Goal: Task Accomplishment & Management: Use online tool/utility

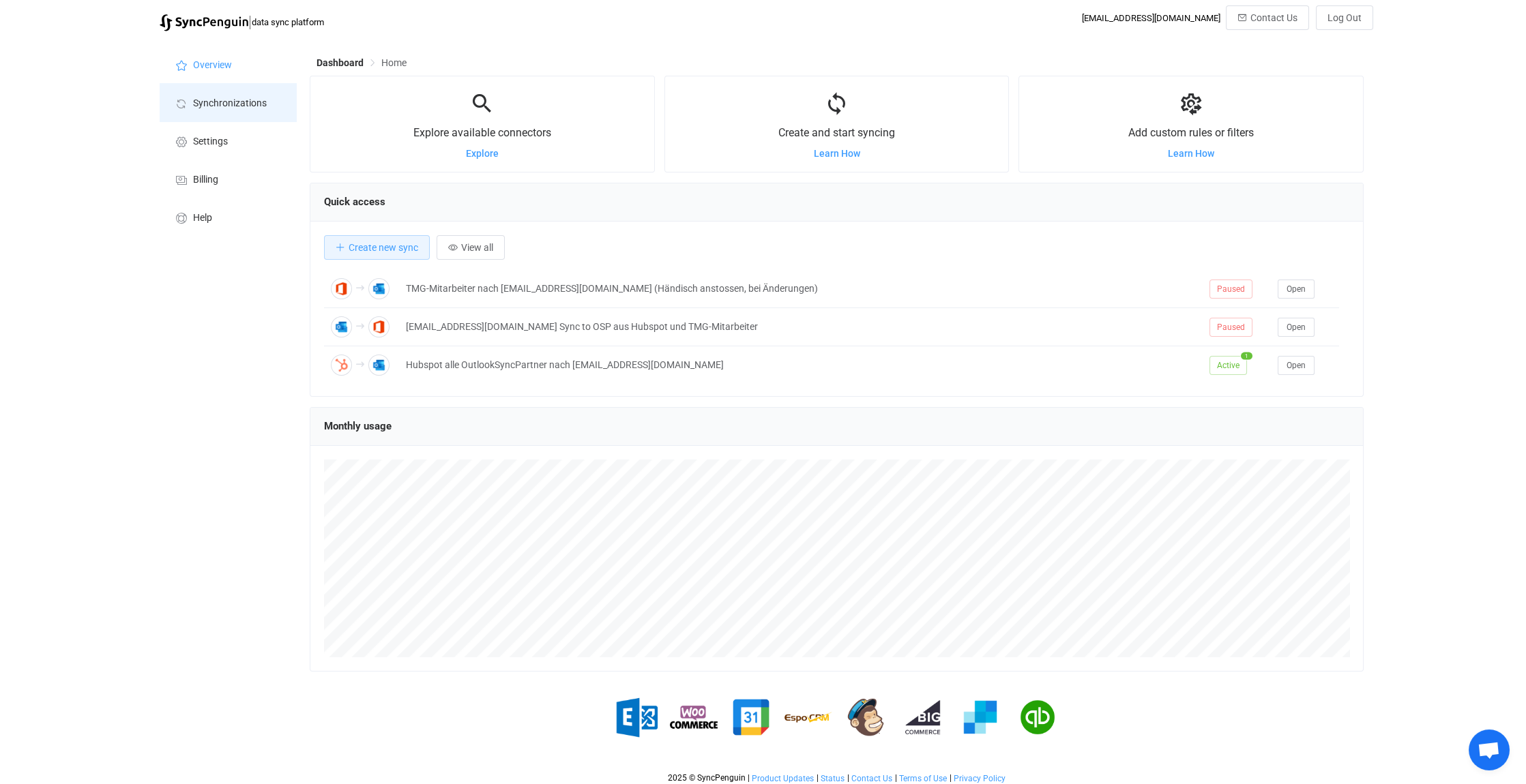
scroll to position [6513, 0]
click at [215, 100] on span "Synchronizations" at bounding box center [230, 103] width 73 height 11
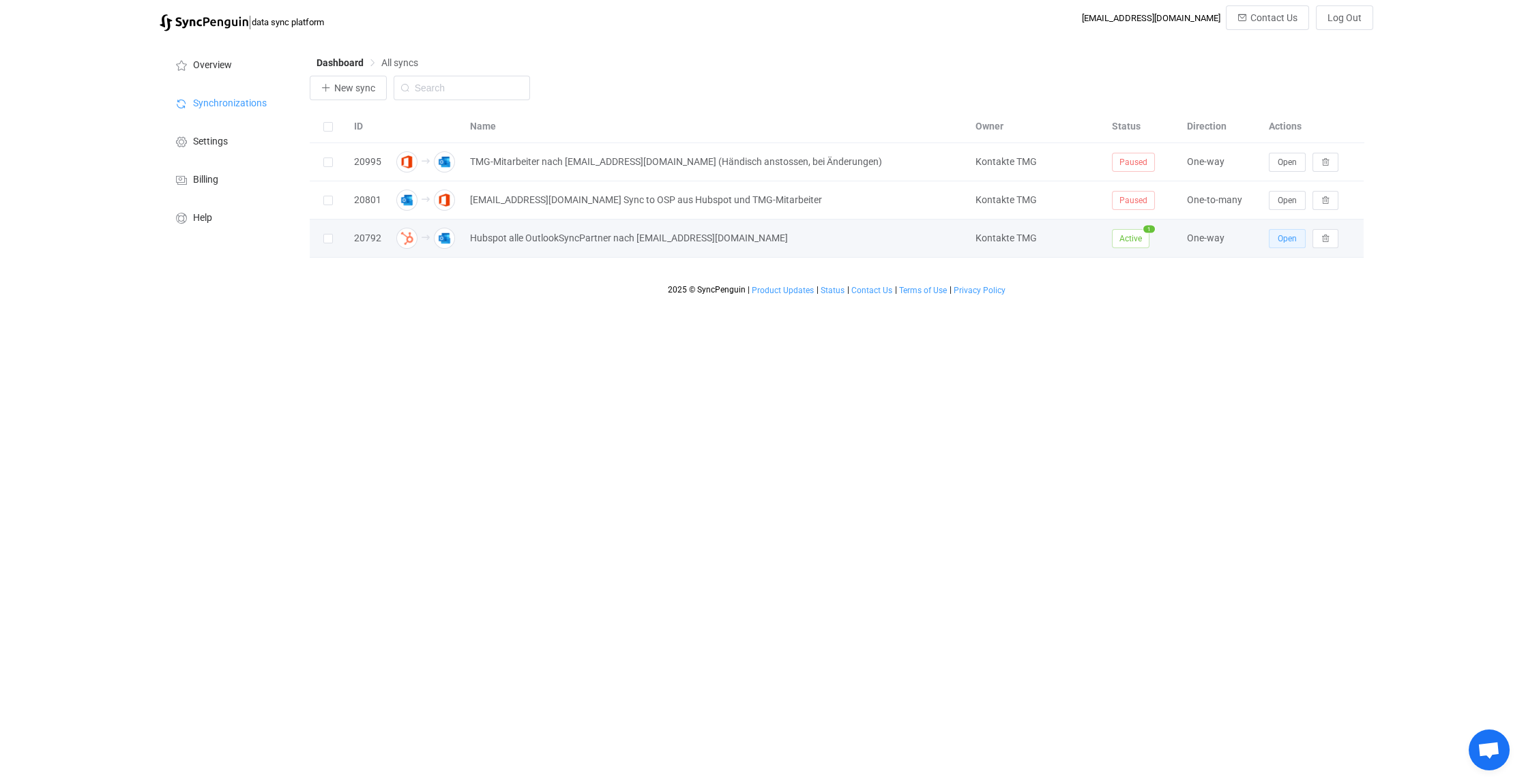
click at [1290, 236] on span "Open" at bounding box center [1287, 238] width 19 height 9
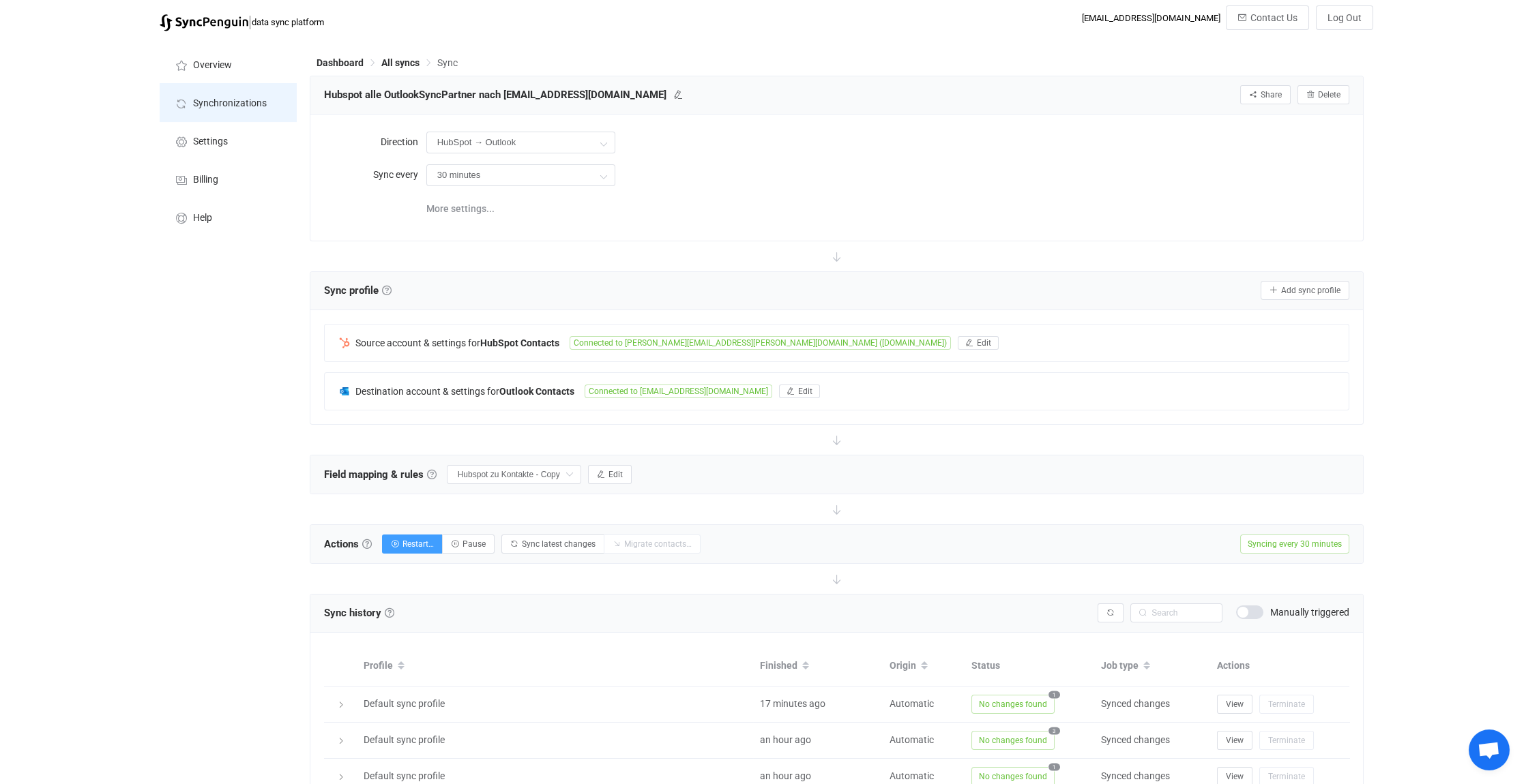
click at [221, 105] on span "Synchronizations" at bounding box center [230, 103] width 73 height 11
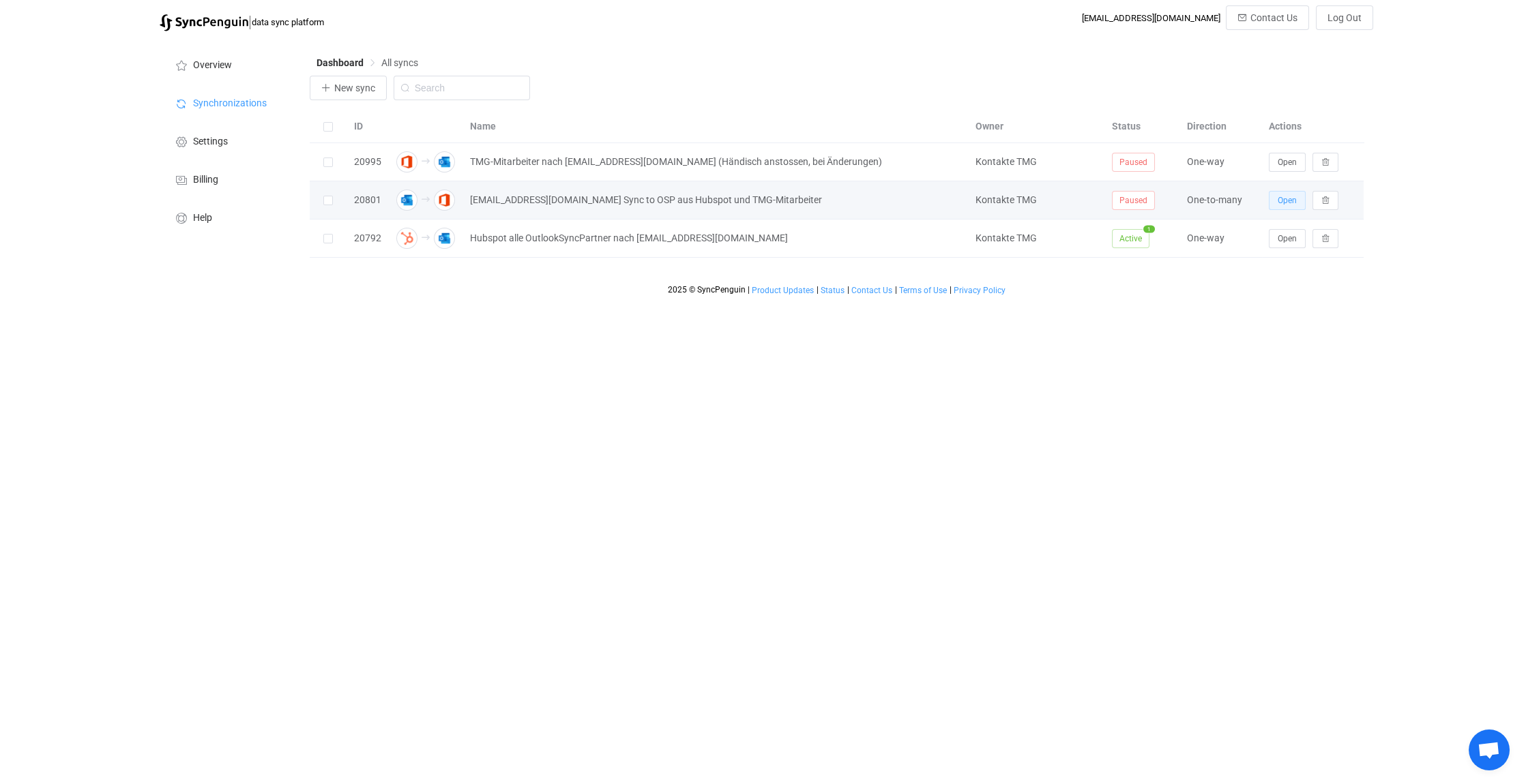
click at [1289, 201] on span "Open" at bounding box center [1287, 200] width 19 height 9
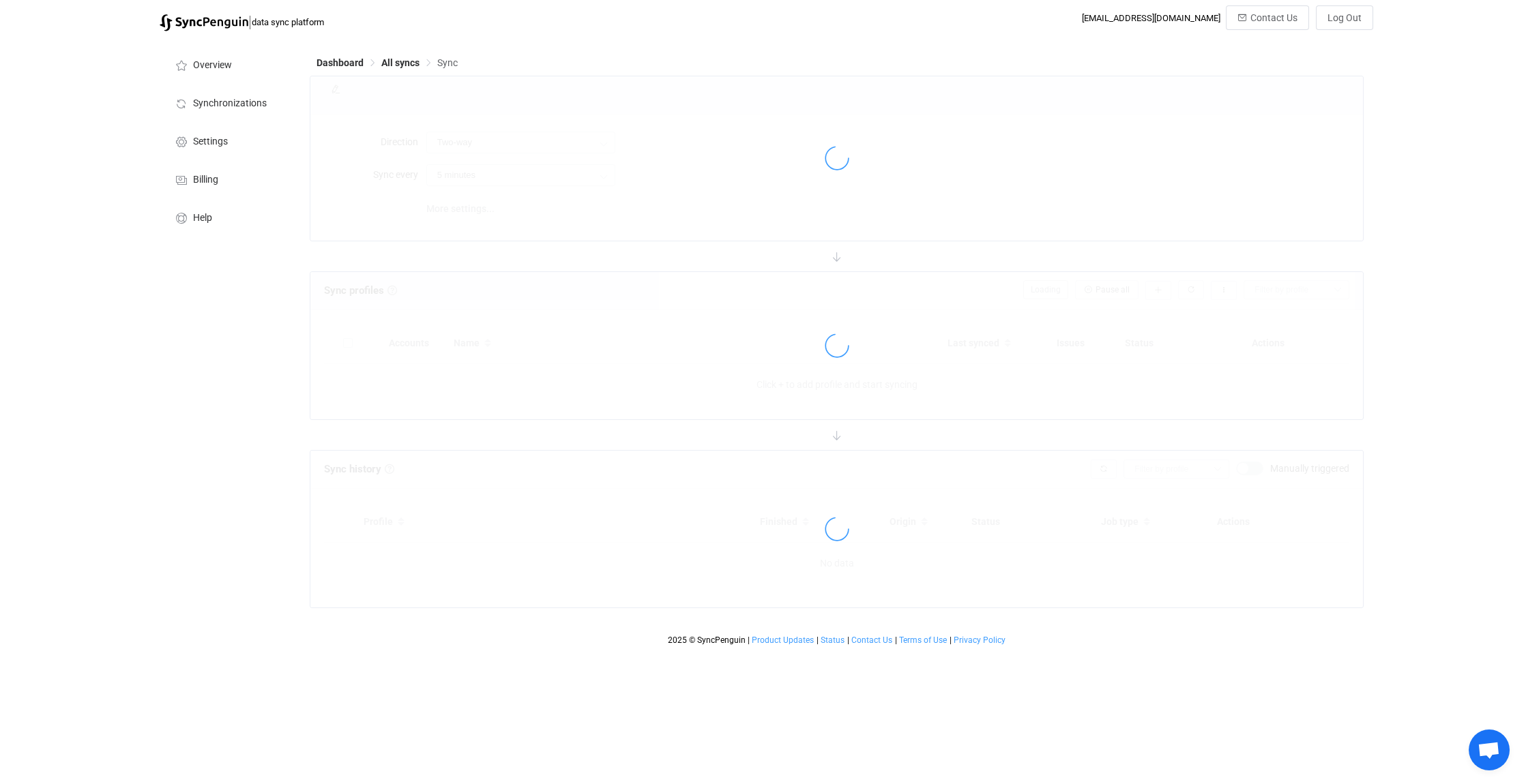
type input "Outlook → Office 365 (one to many)"
type input "1 hour"
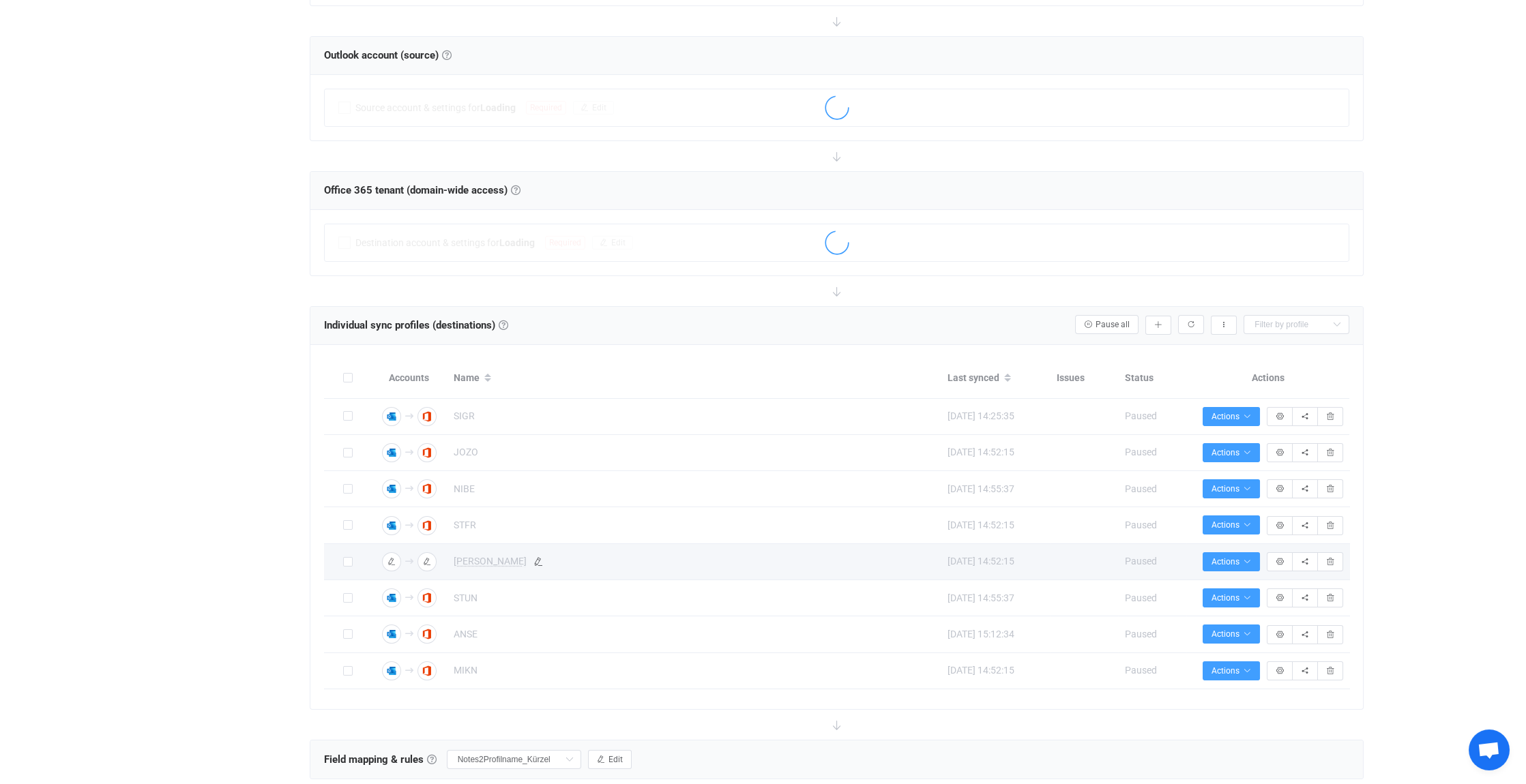
scroll to position [273, 0]
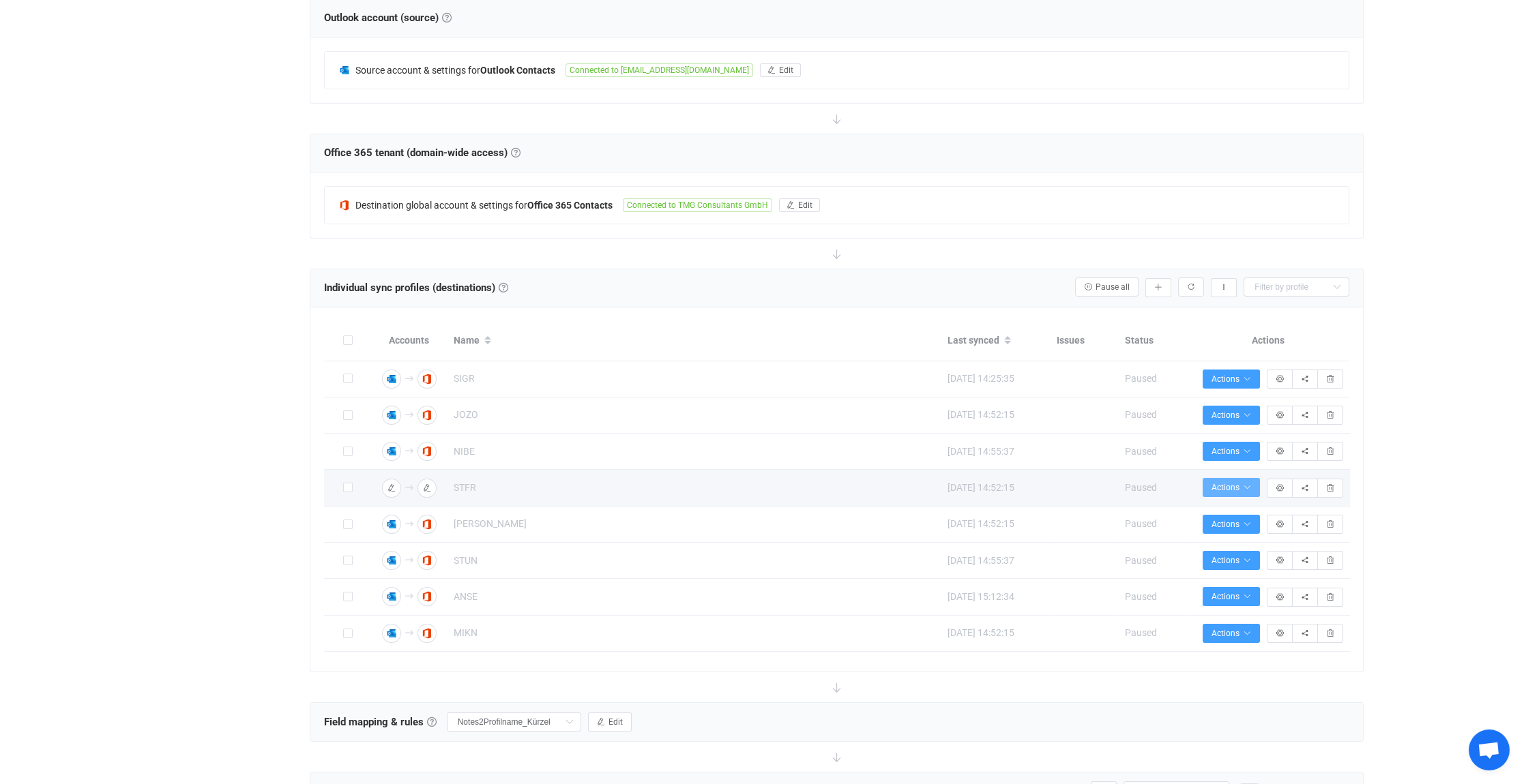
click at [1242, 478] on button "Actions" at bounding box center [1231, 488] width 57 height 19
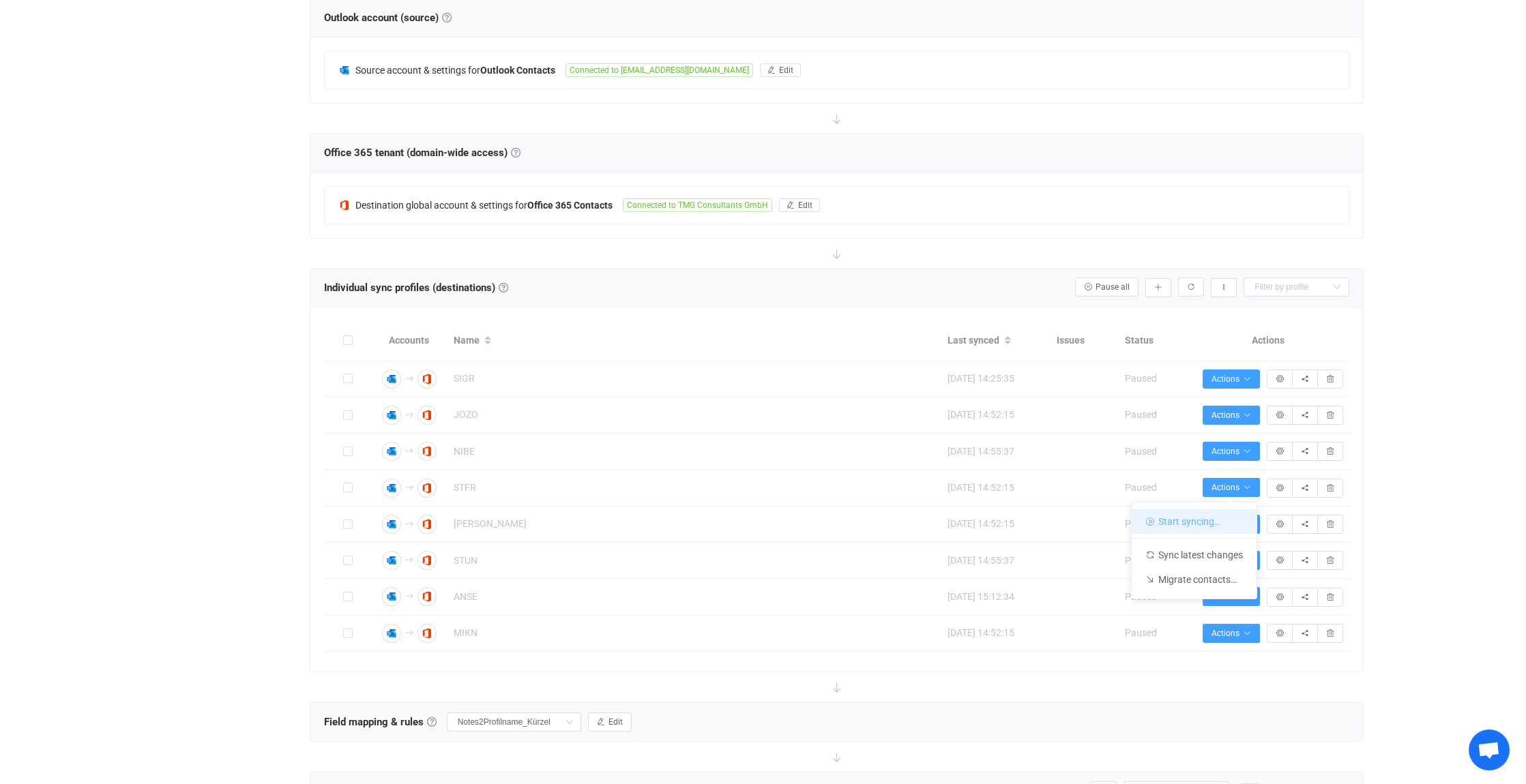
click at [1202, 518] on li "Start syncing…" at bounding box center [1193, 522] width 125 height 24
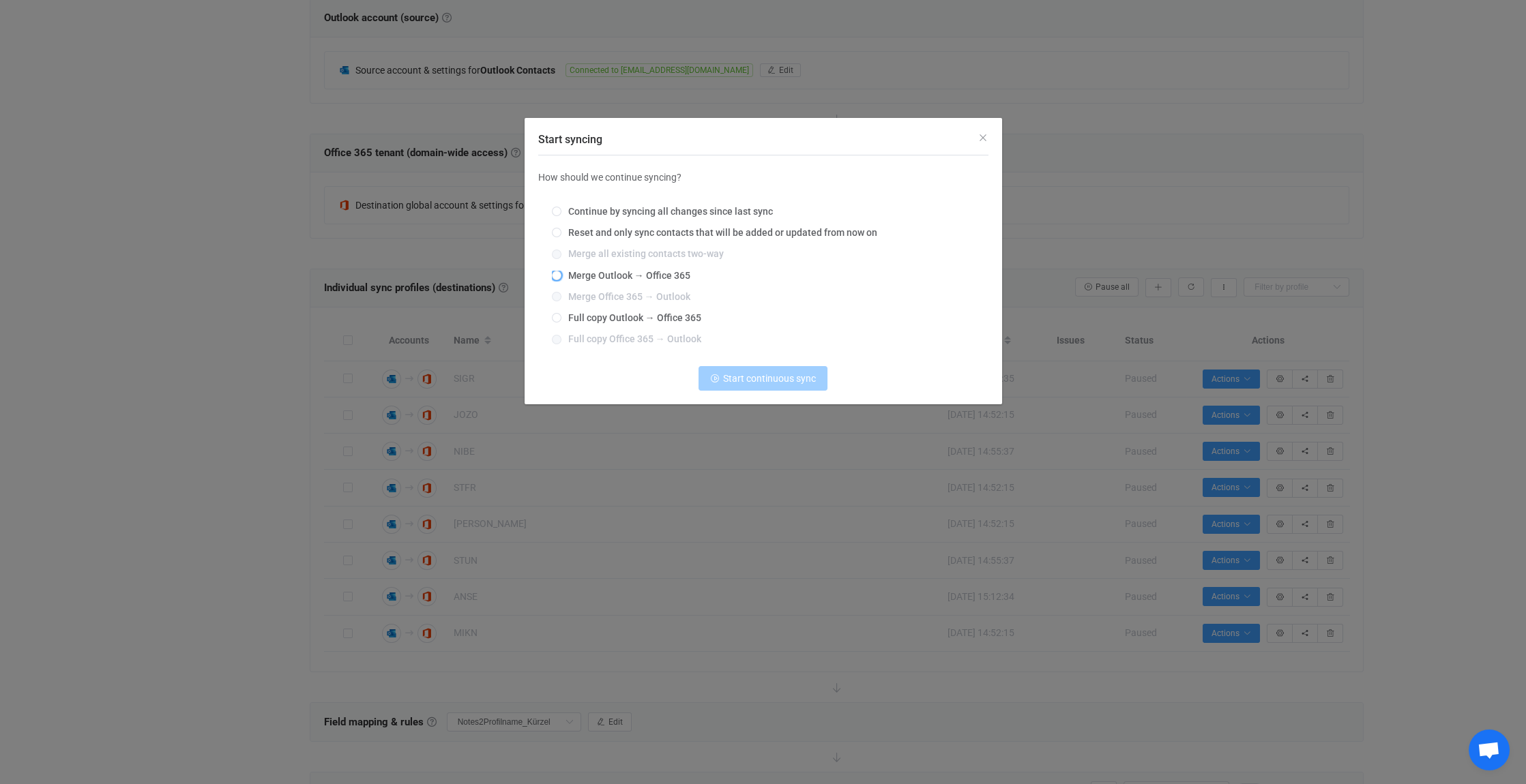
click at [582, 272] on span "Merge Outlook → Office 365" at bounding box center [626, 275] width 129 height 11
click at [562, 272] on input "Merge Outlook → Office 365" at bounding box center [556, 276] width 9 height 11
radio input "true"
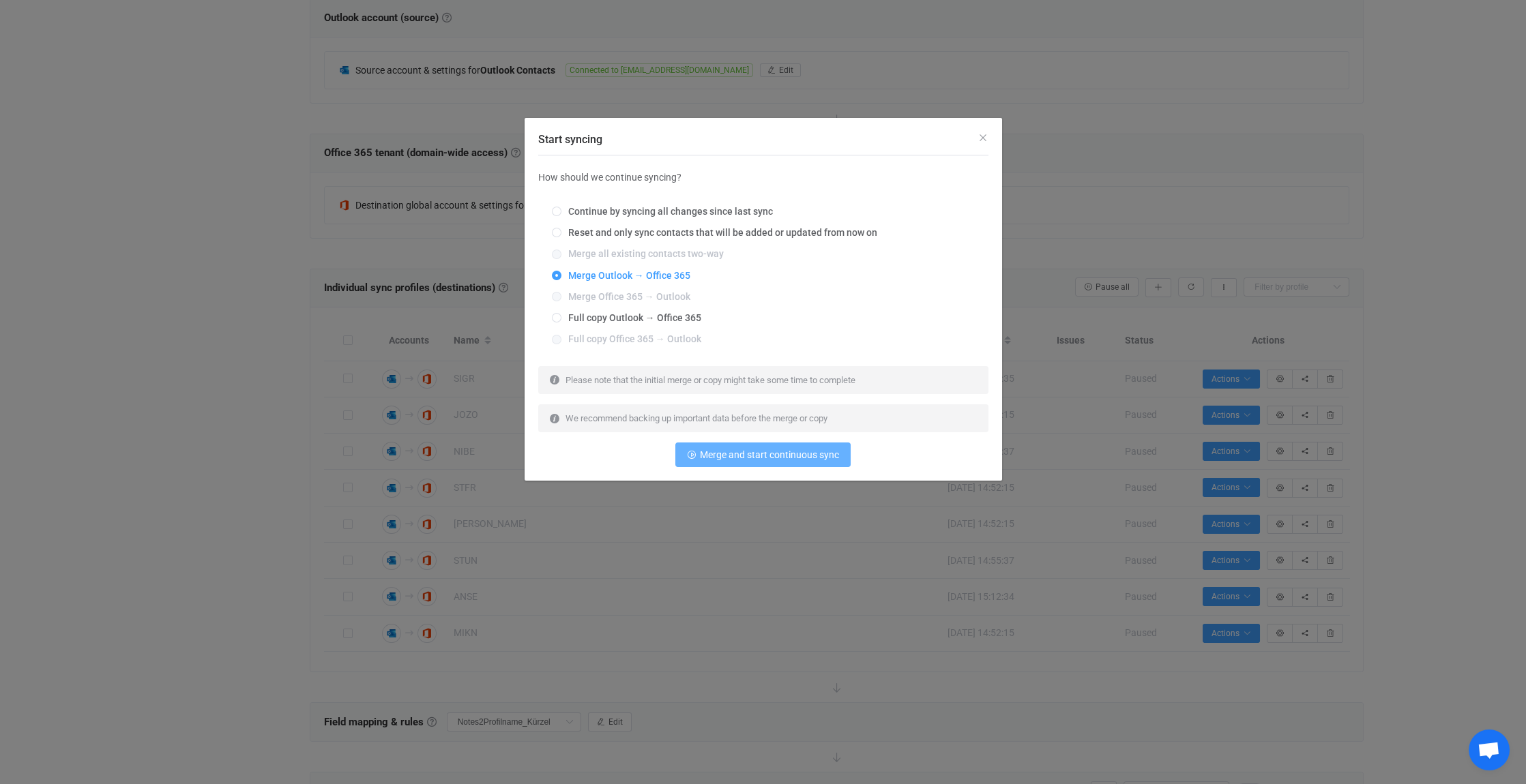
click at [758, 453] on span "Merge and start continuous sync" at bounding box center [769, 455] width 139 height 11
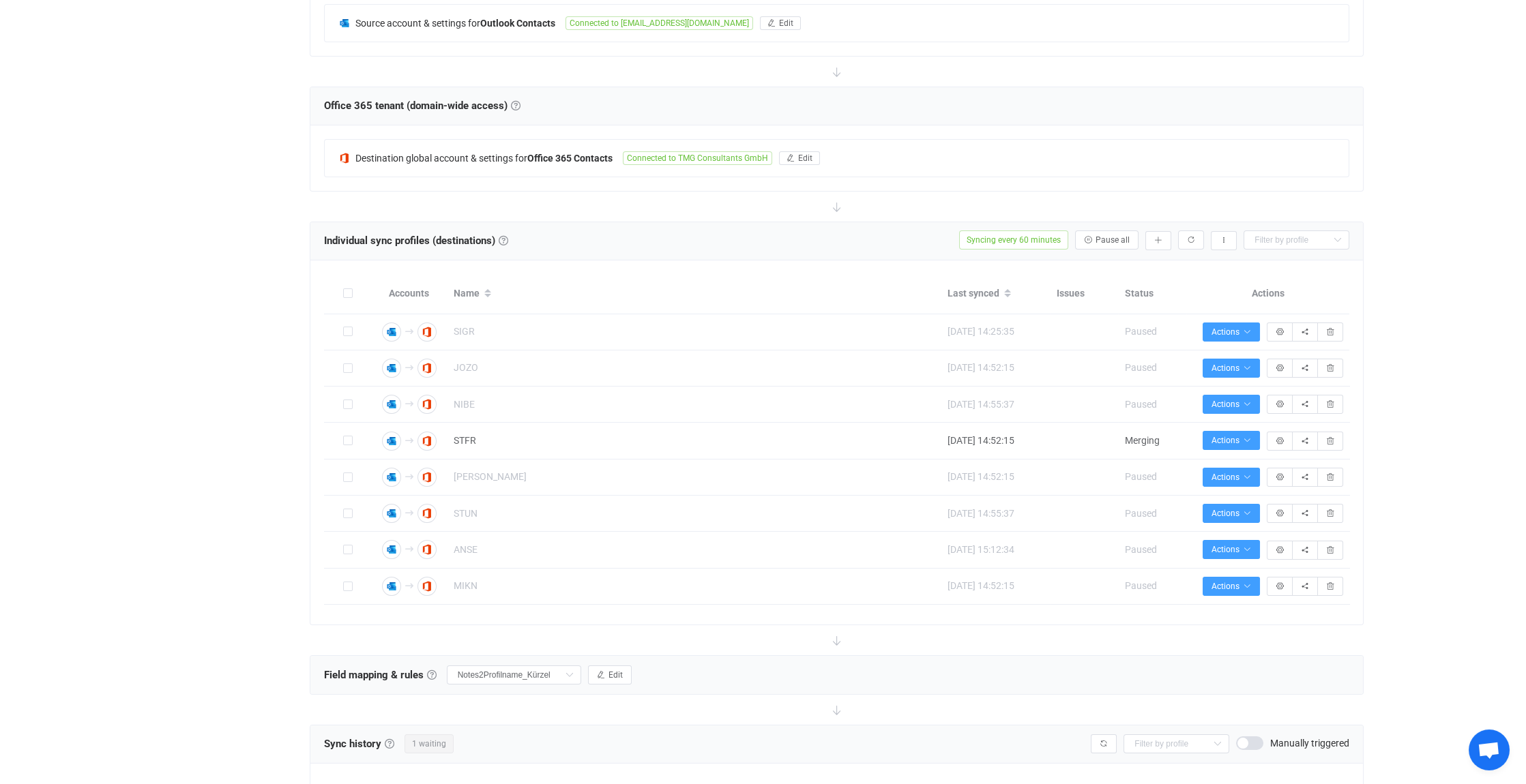
scroll to position [478, 0]
